Goal: Task Accomplishment & Management: Complete application form

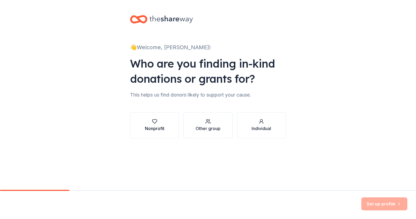
click at [162, 130] on div "Nonprofit" at bounding box center [155, 128] width 20 height 7
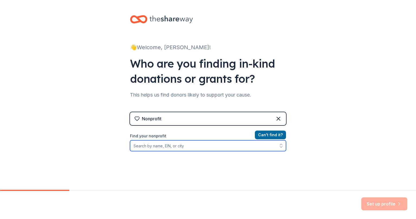
click at [171, 145] on input "Find your nonprofit" at bounding box center [208, 146] width 156 height 11
click at [150, 148] on input "Find your nonprofit" at bounding box center [208, 146] width 156 height 11
type input "20"
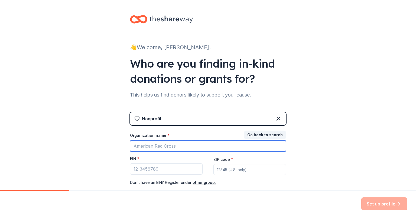
click at [160, 148] on input "Organization name *" at bounding box center [208, 146] width 156 height 11
type input "Dallas Metro Inc."
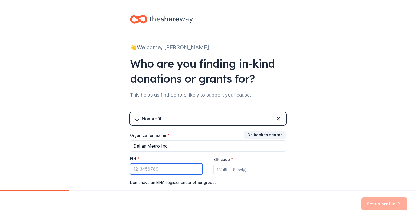
click at [160, 168] on input "EIN *" at bounding box center [166, 169] width 73 height 11
drag, startPoint x: 160, startPoint y: 168, endPoint x: 104, endPoint y: 159, distance: 56.3
click at [104, 159] on div "👋 Welcome, [PERSON_NAME]! Who are you finding in-kind donations or grants for? …" at bounding box center [208, 111] width 416 height 223
type input "[US_EMPLOYER_IDENTIFICATION_NUMBER]"
click at [235, 170] on input "ZIP code *" at bounding box center [249, 169] width 73 height 11
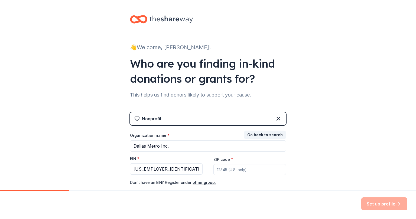
click at [235, 170] on input "ZIP code *" at bounding box center [249, 169] width 73 height 11
type input "75222"
click at [386, 206] on button "Set up profile" at bounding box center [384, 204] width 46 height 13
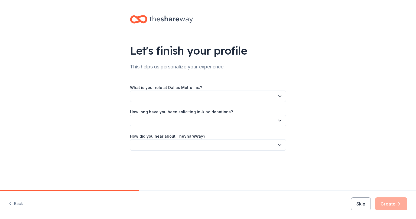
click at [245, 102] on div "What is your role at Dallas Metro Inc.? How long have you been soliciting in-ki…" at bounding box center [208, 117] width 156 height 67
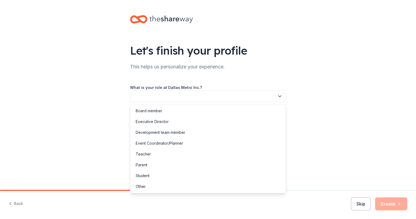
click at [244, 98] on button "button" at bounding box center [208, 96] width 156 height 11
click at [174, 146] on div "Event Coordinator/Planner" at bounding box center [159, 143] width 47 height 7
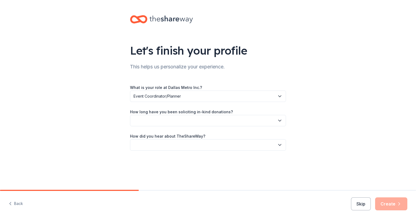
click at [174, 118] on button "button" at bounding box center [208, 120] width 156 height 11
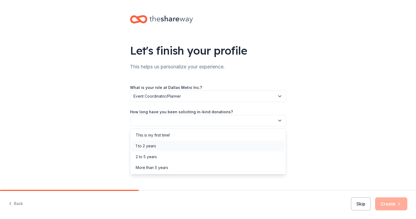
click at [156, 144] on div "1 to 2 years" at bounding box center [207, 146] width 153 height 11
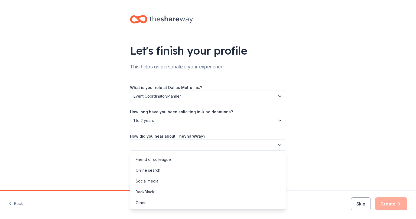
click at [164, 141] on button "button" at bounding box center [208, 144] width 156 height 11
click at [167, 171] on div "Online search" at bounding box center [207, 170] width 153 height 11
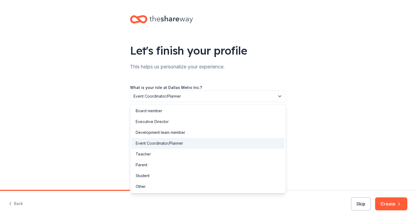
click at [189, 97] on span "Event Coordinator/Planner" at bounding box center [204, 96] width 141 height 7
click at [175, 184] on div "Other" at bounding box center [207, 186] width 153 height 11
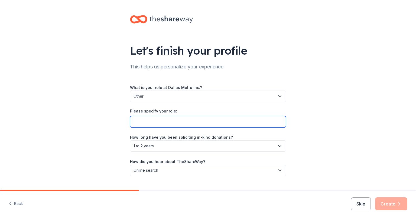
click at [167, 124] on input "Please specify your role:" at bounding box center [208, 121] width 156 height 11
type input "Fundraising Director"
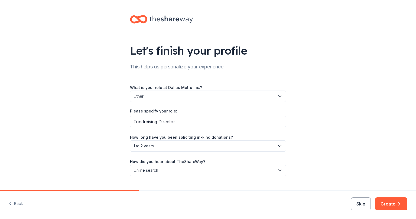
click at [308, 130] on div "Let's finish your profile This helps us personalize your experience. What is yo…" at bounding box center [208, 101] width 416 height 202
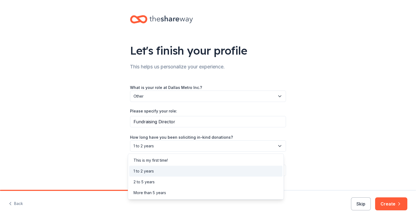
click at [193, 148] on span "1 to 2 years" at bounding box center [204, 146] width 141 height 7
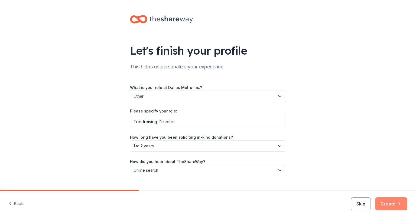
click at [391, 207] on button "Create" at bounding box center [391, 204] width 32 height 13
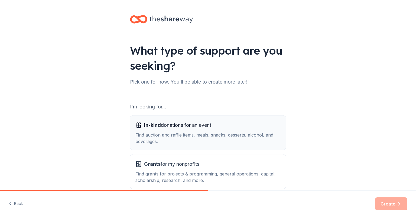
click at [159, 144] on div "Find auction and raffle items, meals, snacks, desserts, alcohol, and beverages." at bounding box center [207, 138] width 145 height 13
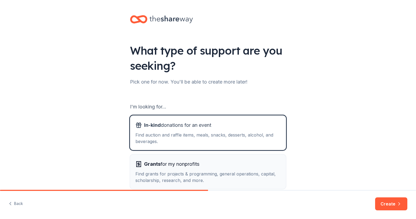
click at [166, 179] on div "Find grants for projects & programming, general operations, capital, scholarshi…" at bounding box center [207, 177] width 145 height 13
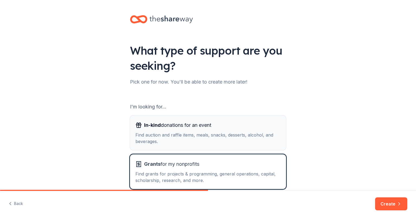
click at [164, 137] on div "Find auction and raffle items, meals, snacks, desserts, alcohol, and beverages." at bounding box center [207, 138] width 145 height 13
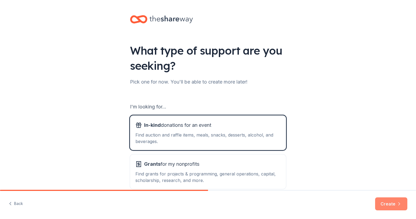
click at [382, 204] on button "Create" at bounding box center [391, 204] width 32 height 13
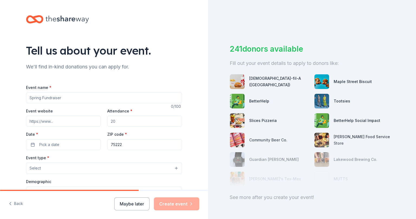
click at [92, 98] on input "Event name *" at bounding box center [104, 98] width 156 height 11
